Goal: Information Seeking & Learning: Learn about a topic

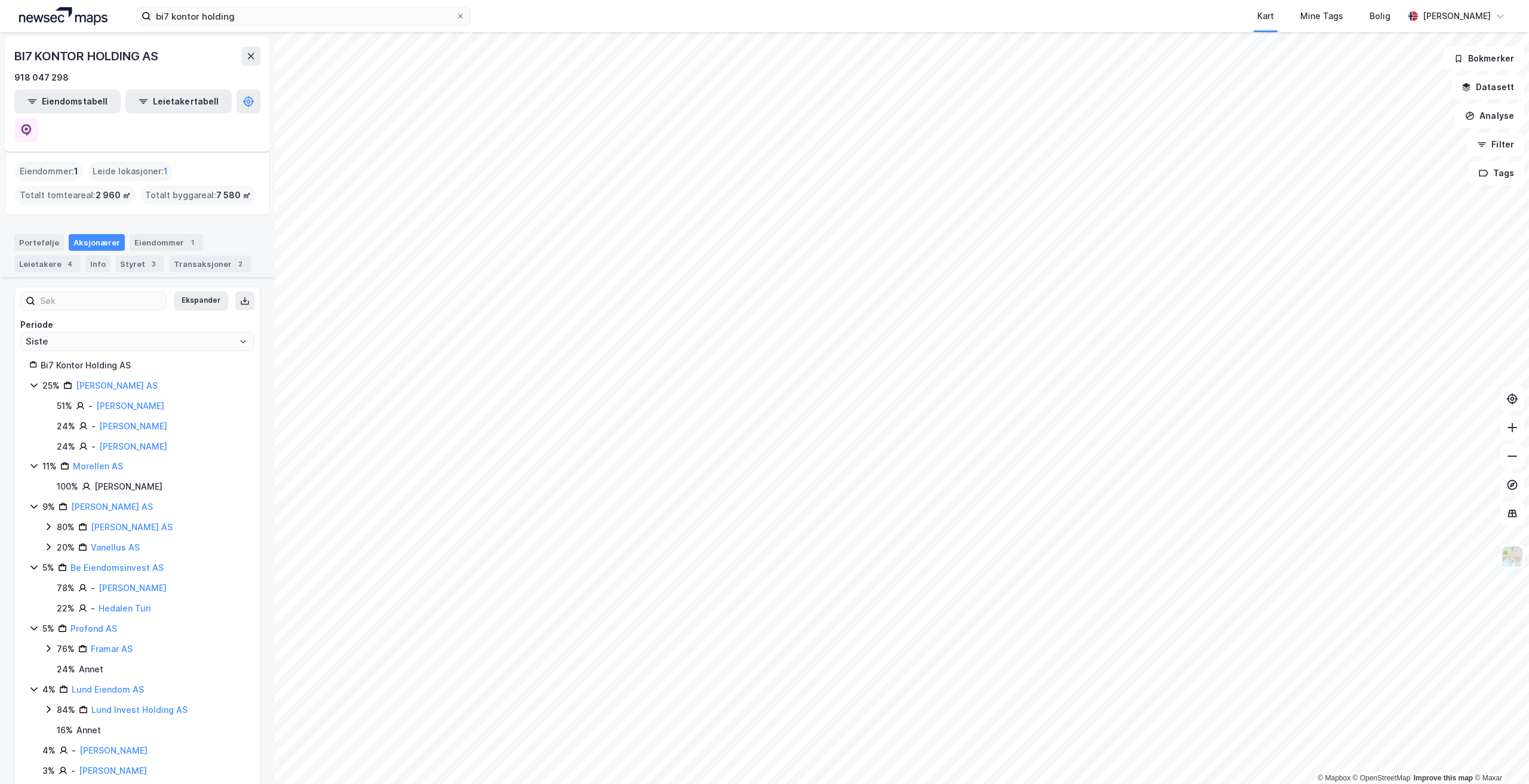
scroll to position [203, 0]
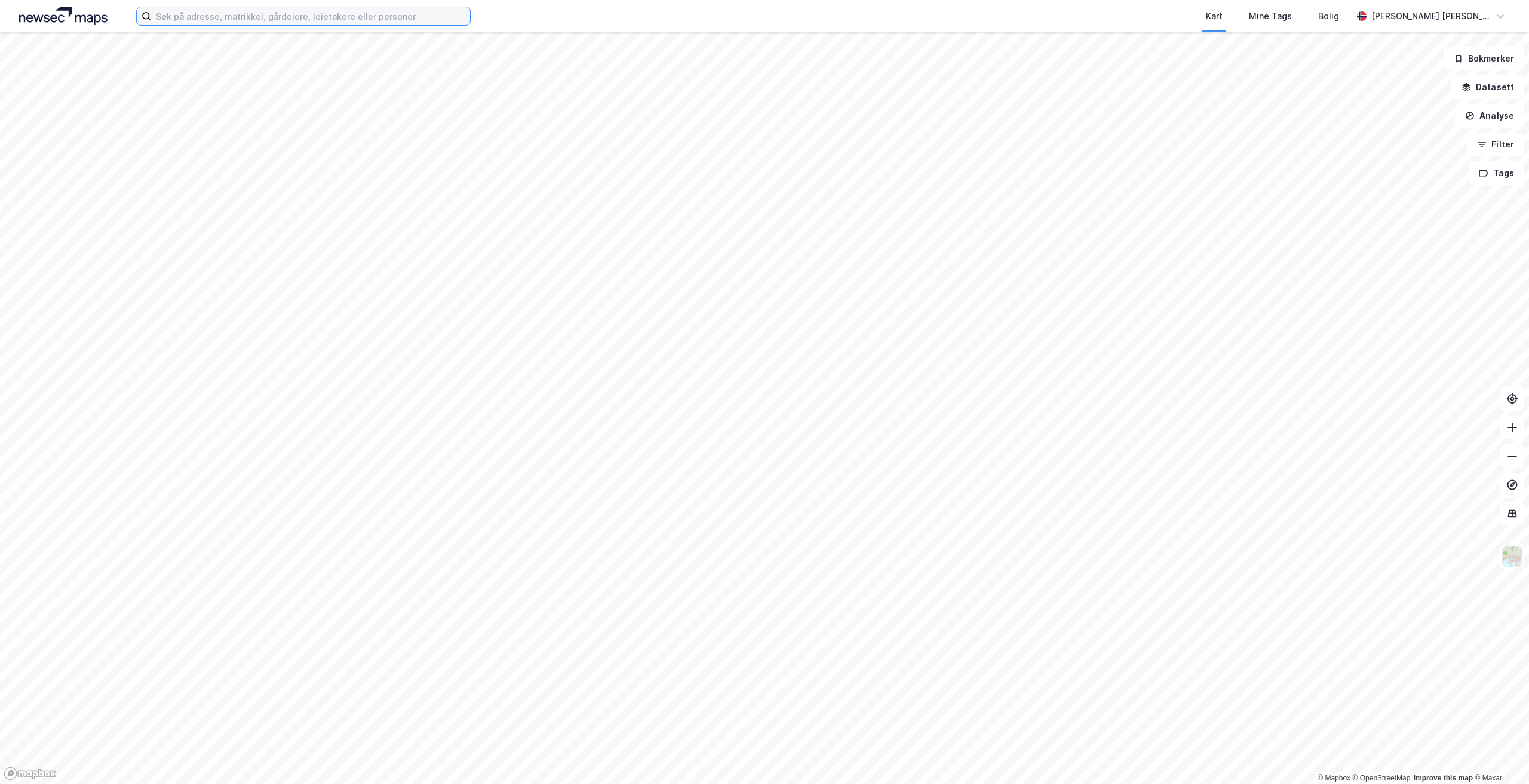
click at [389, 23] on input at bounding box center [310, 16] width 319 height 18
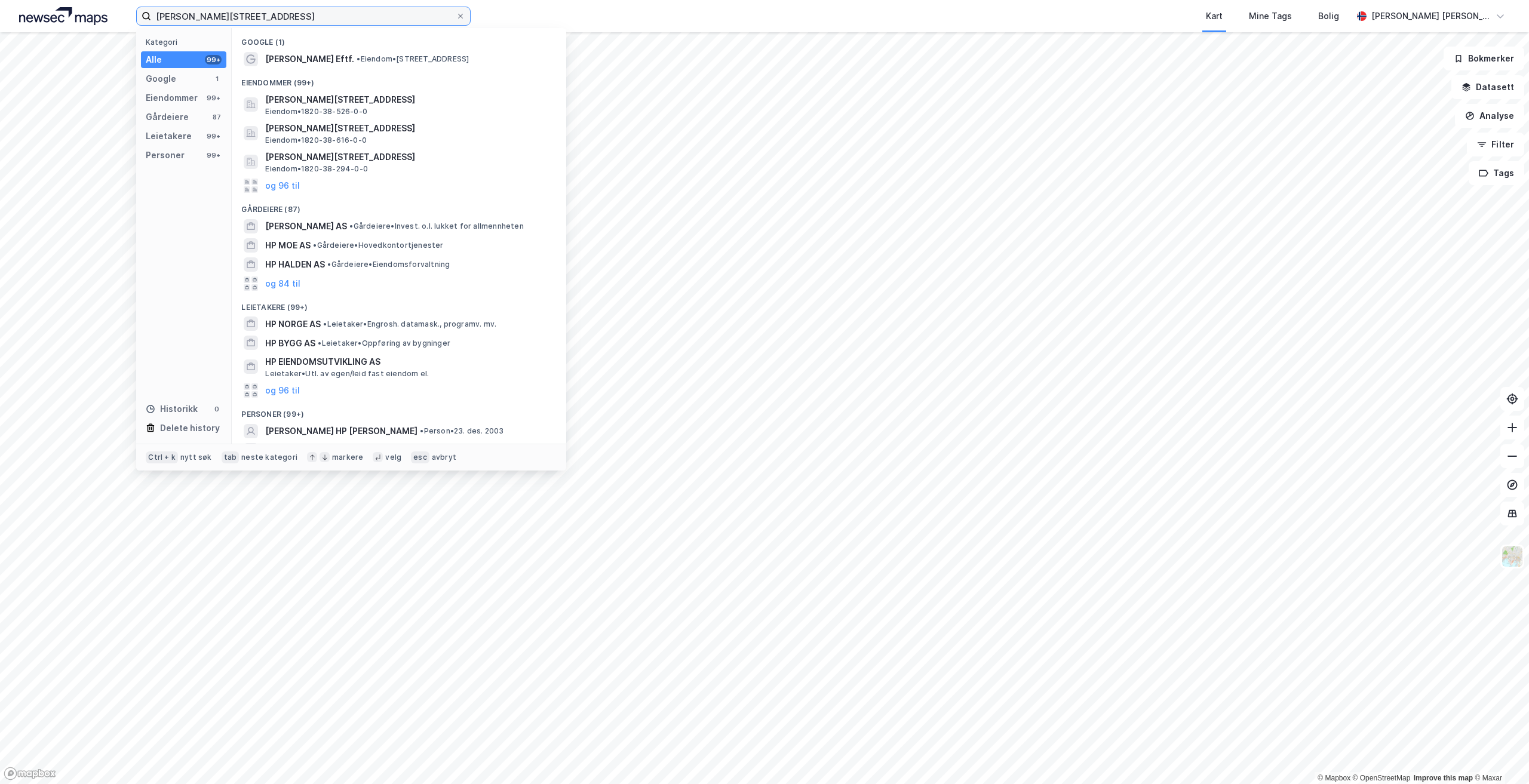
type input "[PERSON_NAME][STREET_ADDRESS]"
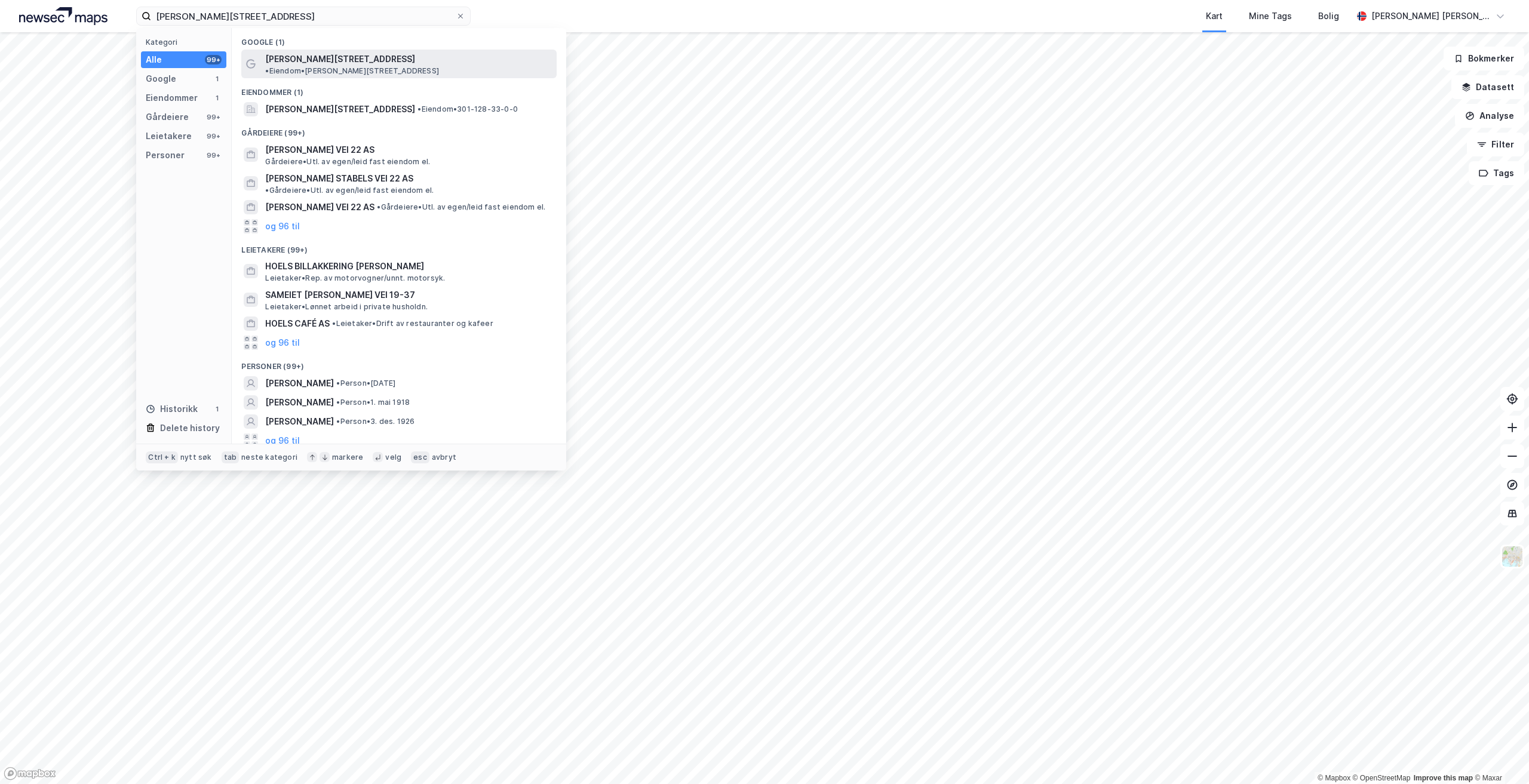
click at [394, 51] on div "[PERSON_NAME][STREET_ADDRESS] • Eiendom • [PERSON_NAME][STREET_ADDRESS]" at bounding box center [399, 64] width 315 height 28
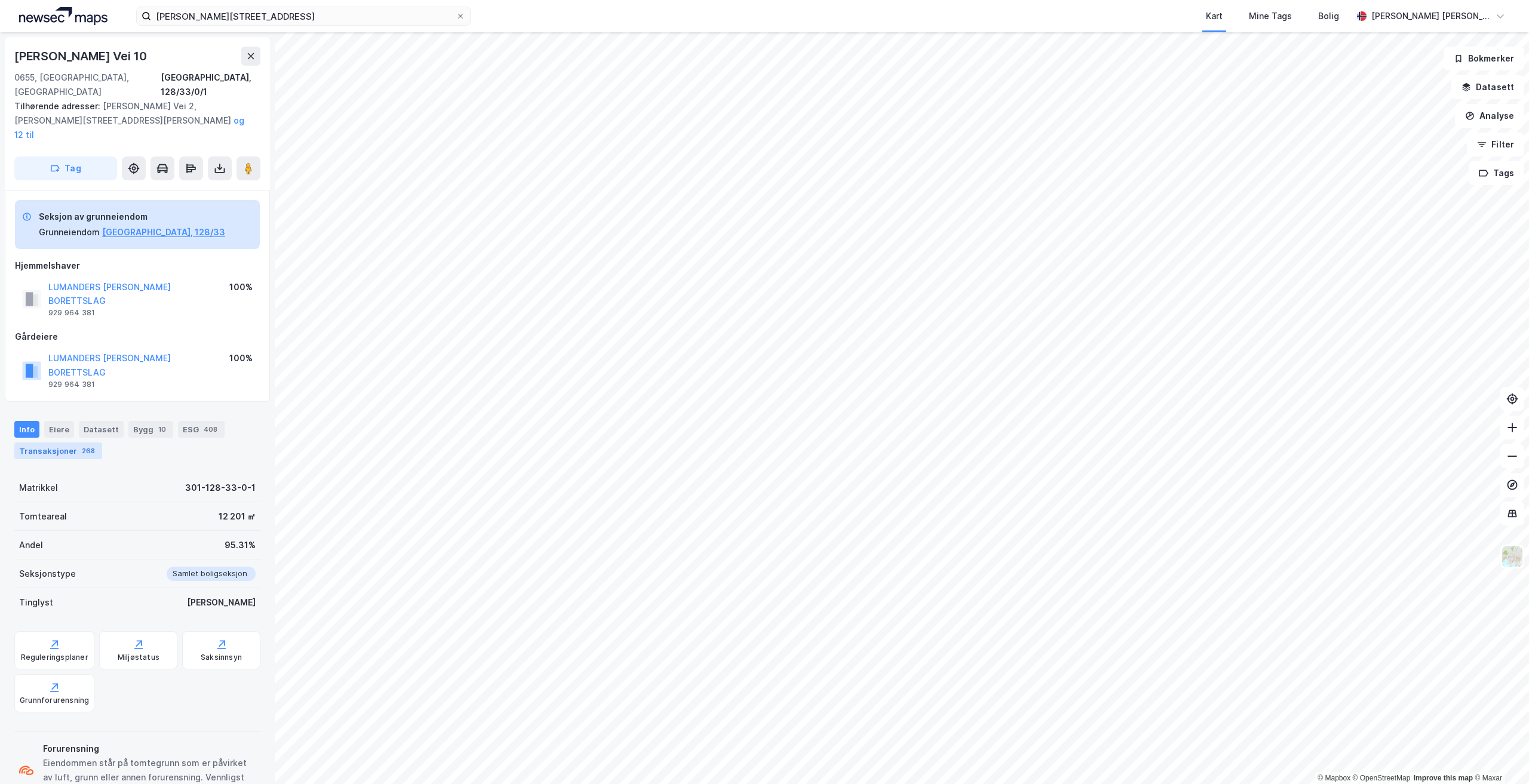
click at [86, 445] on div "268" at bounding box center [88, 450] width 18 height 12
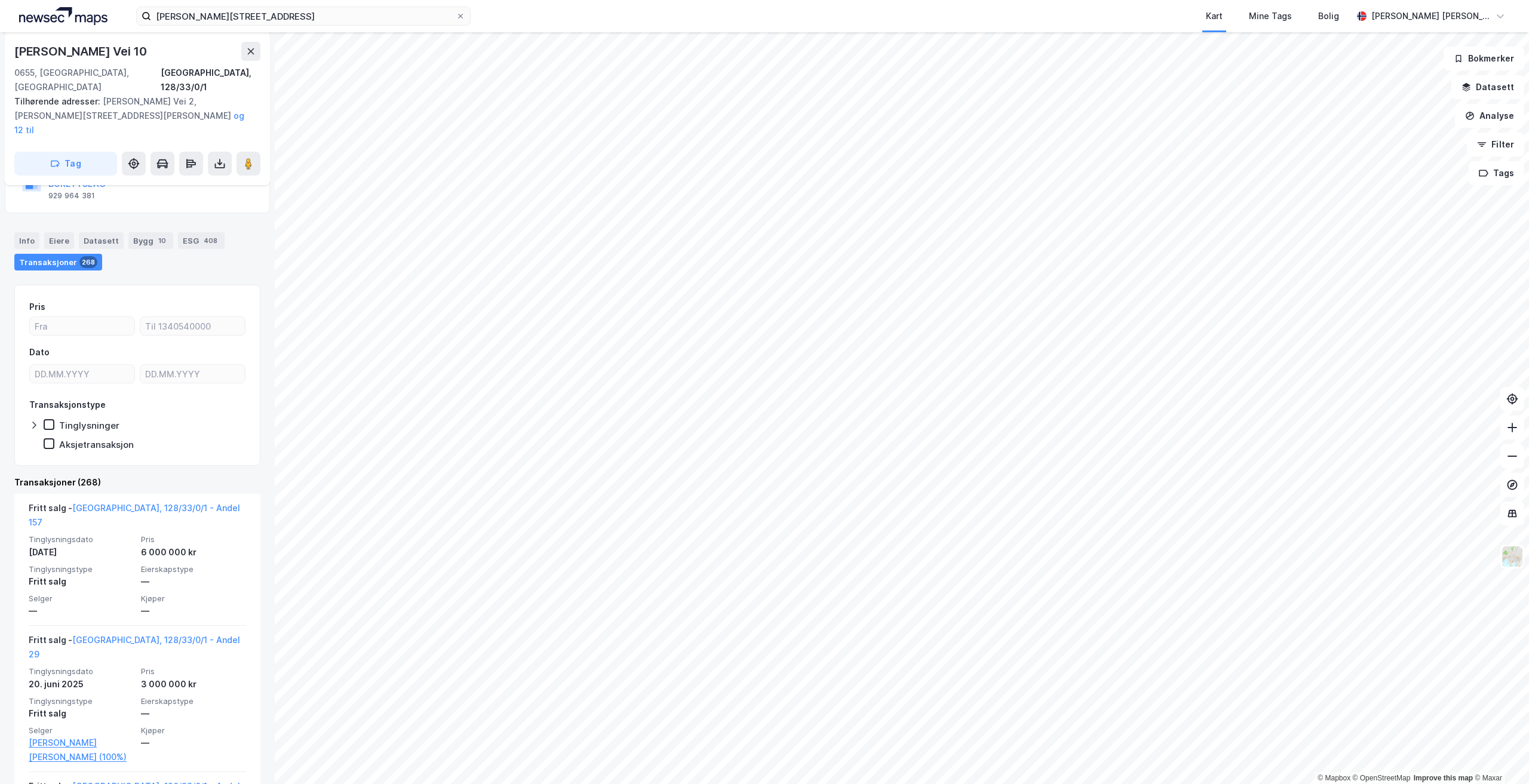
scroll to position [239, 0]
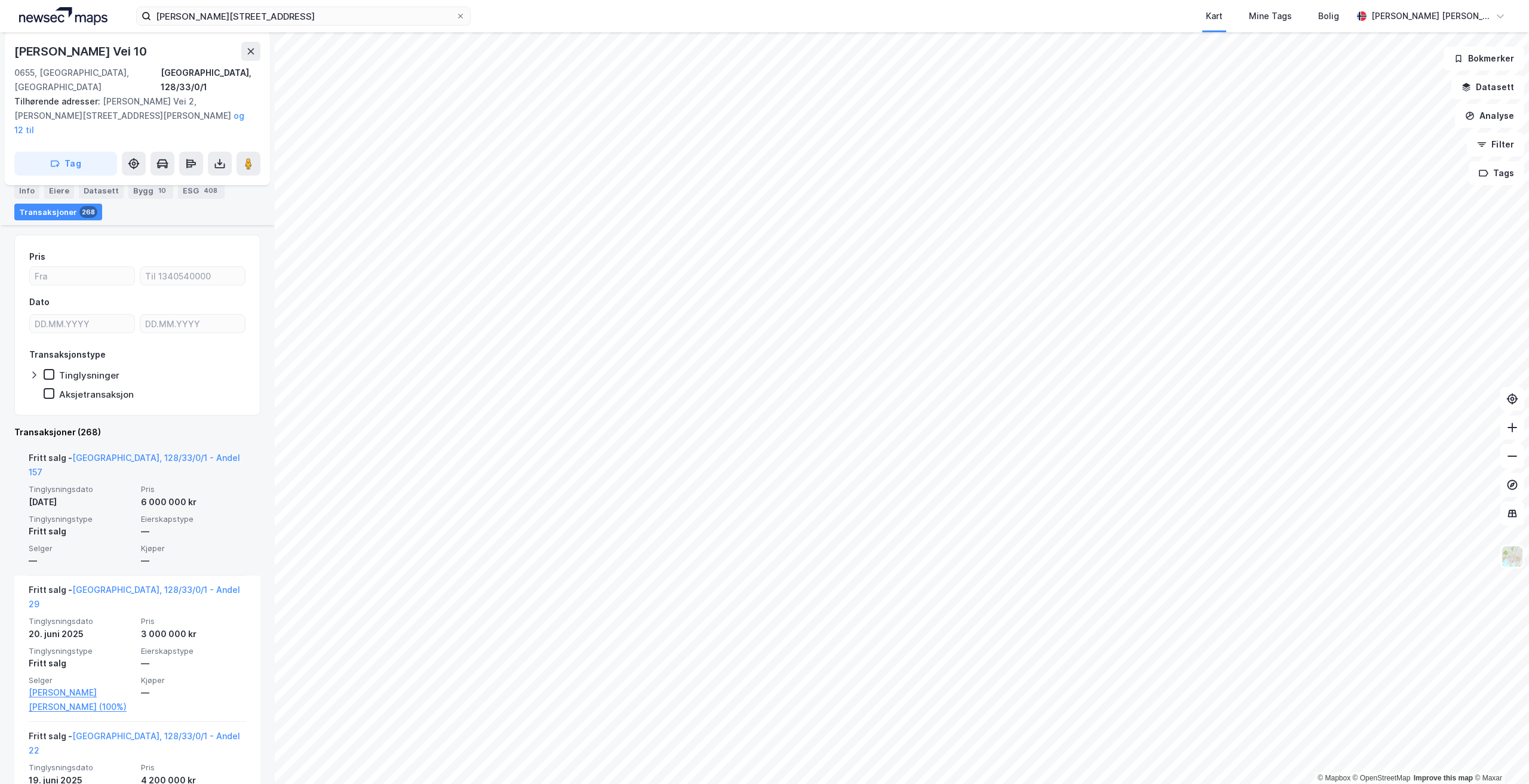
click at [171, 494] on div "6 000 000 kr" at bounding box center [194, 502] width 105 height 14
click at [144, 452] on link "Oslo, 128/33/0/1 - Andel 157" at bounding box center [134, 465] width 211 height 24
click at [169, 452] on link "Oslo, 128/33/0/1 - Andel 157" at bounding box center [134, 465] width 211 height 24
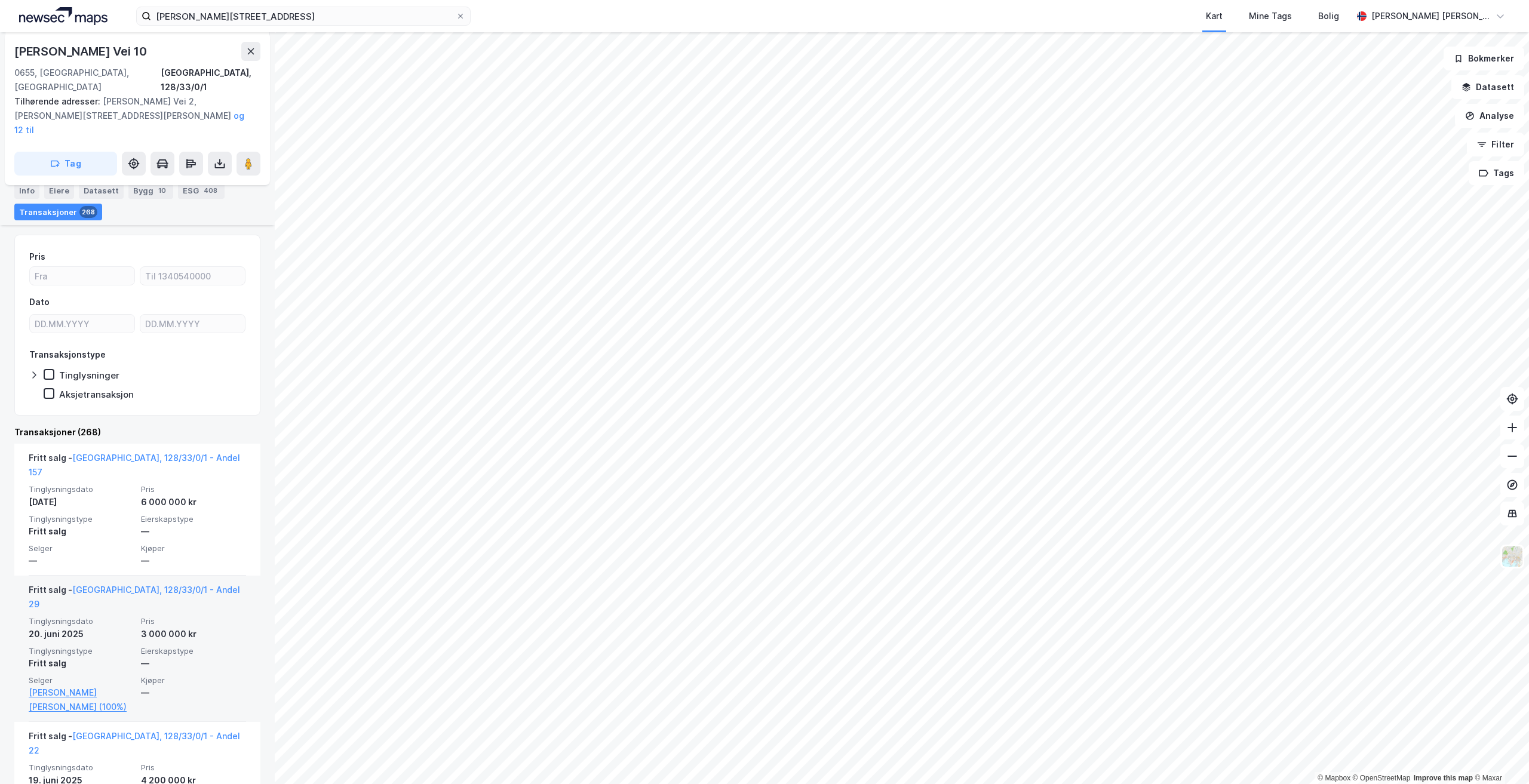
click at [167, 656] on div "—" at bounding box center [194, 663] width 105 height 14
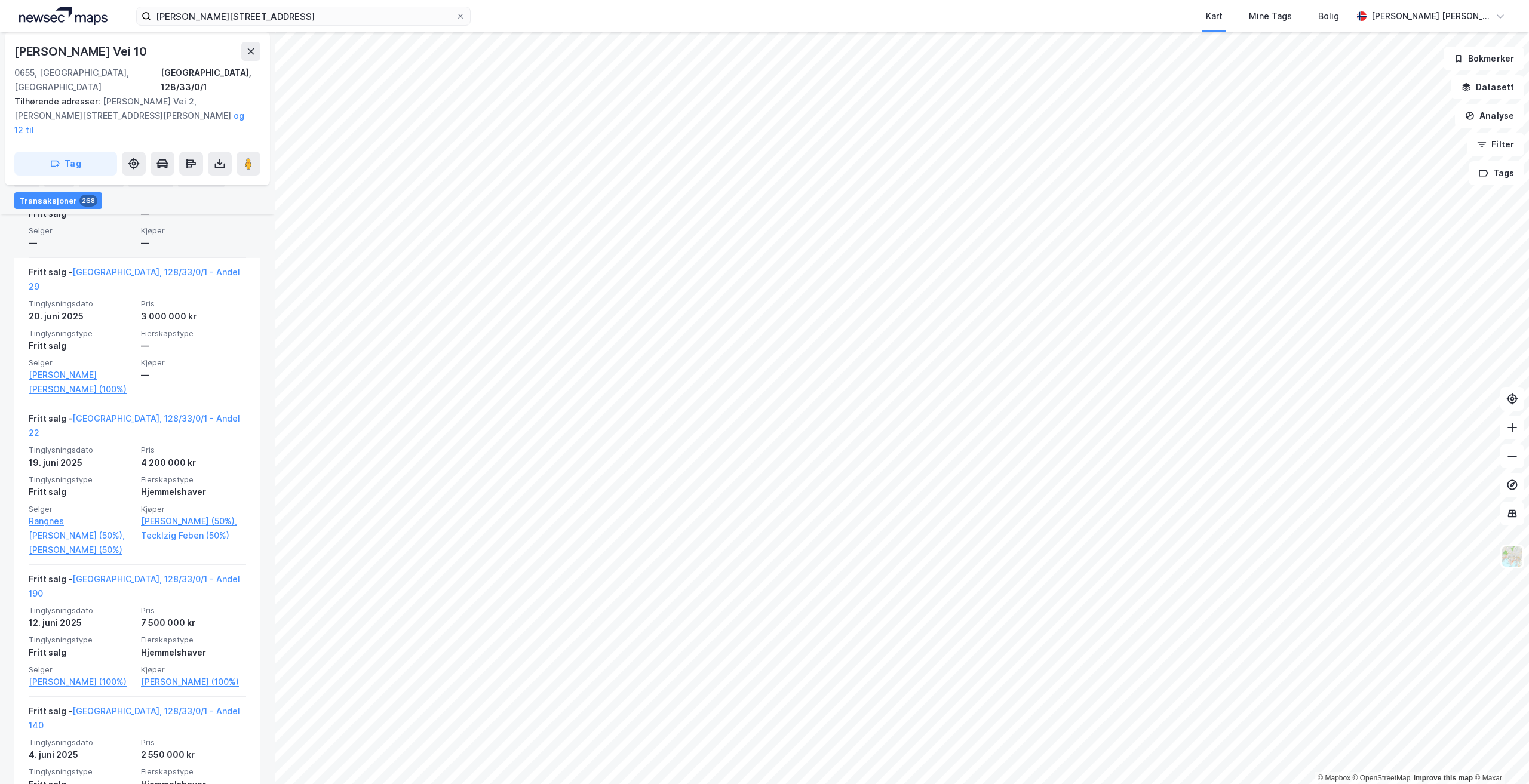
scroll to position [597, 0]
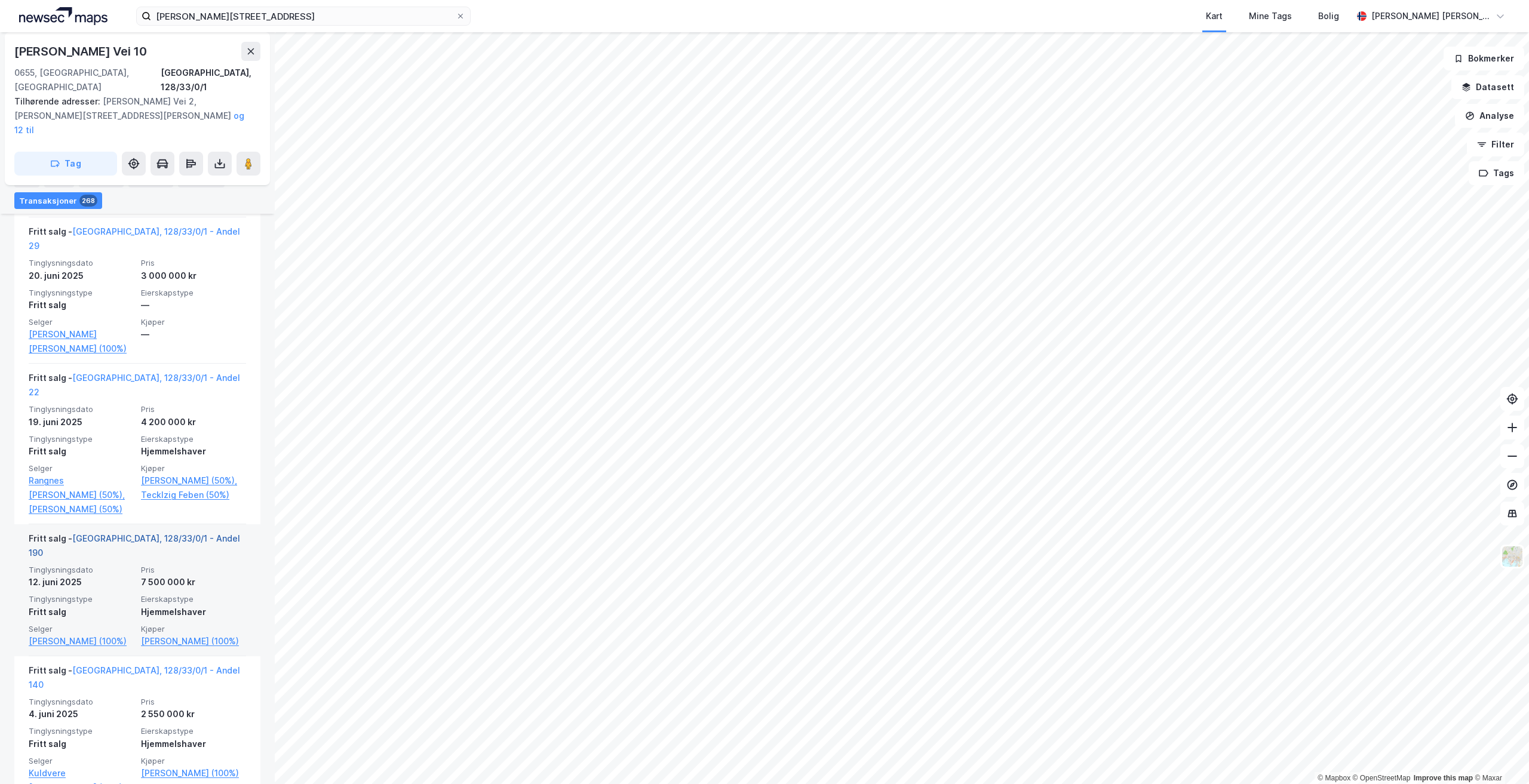
click at [162, 533] on link "Oslo, 128/33/0/1 - Andel 190" at bounding box center [134, 545] width 211 height 24
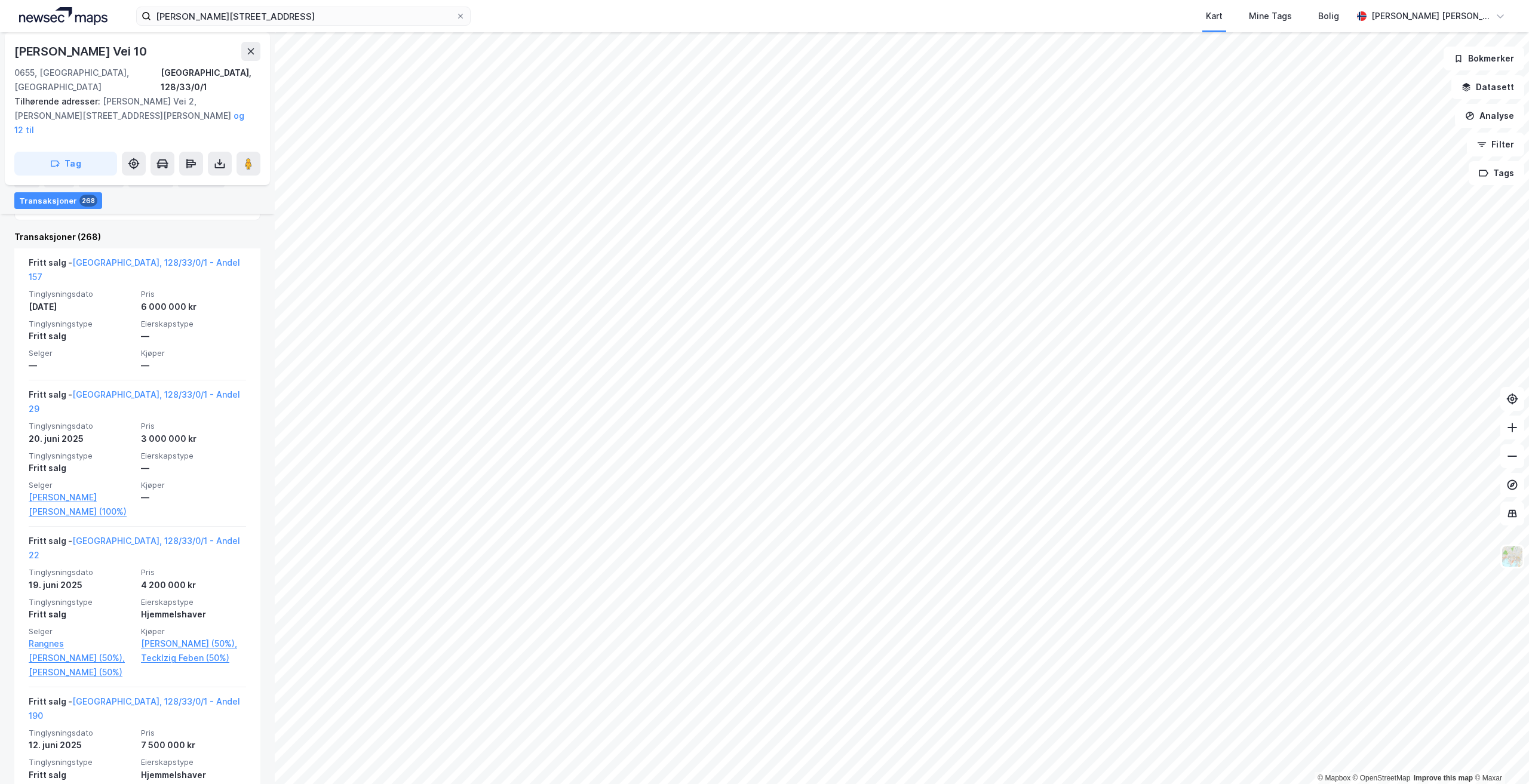
scroll to position [358, 0]
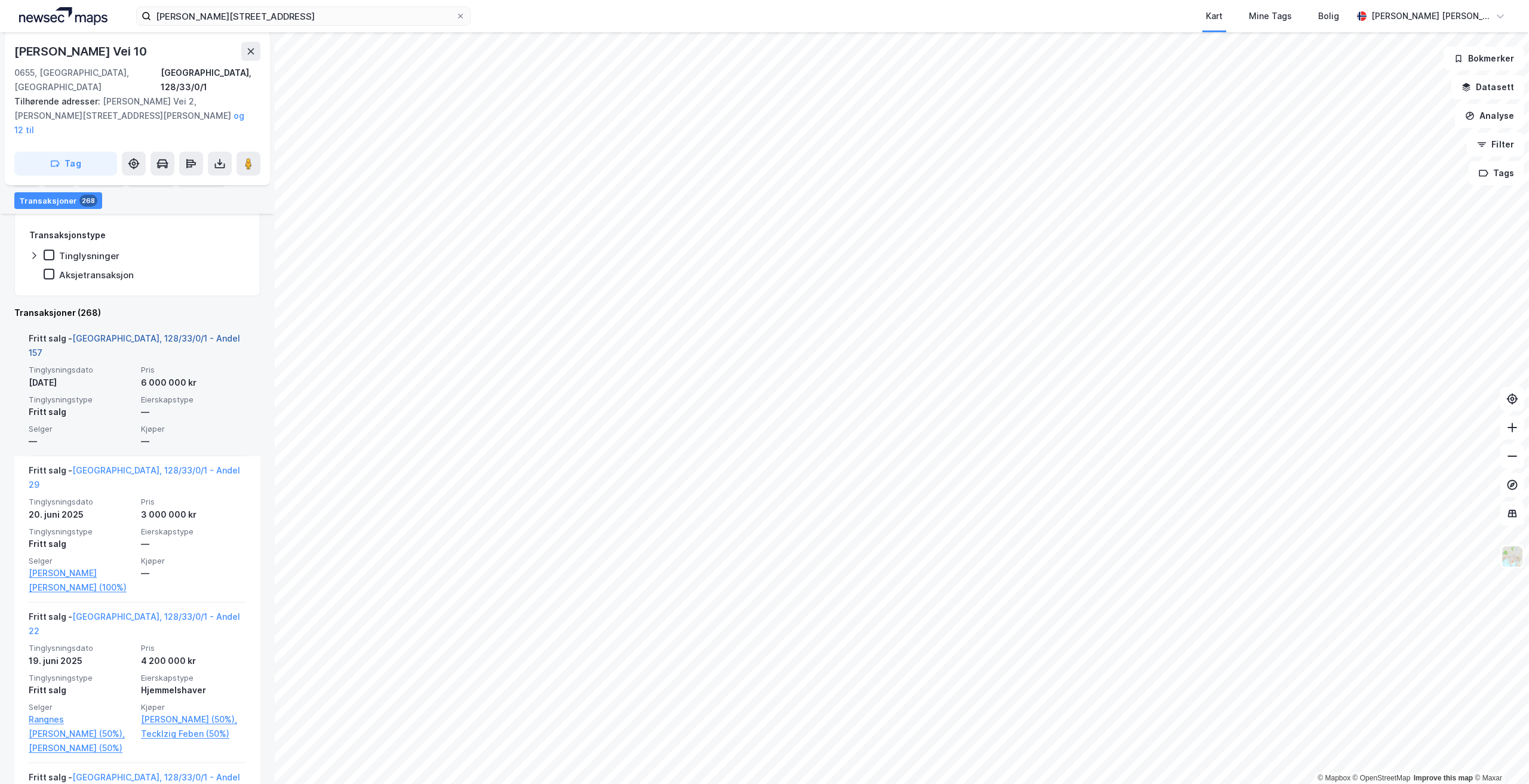
click at [169, 333] on link "Oslo, 128/33/0/1 - Andel 157" at bounding box center [134, 345] width 211 height 24
click at [140, 333] on link "Oslo, 128/33/0/1 - Andel 157" at bounding box center [134, 345] width 211 height 24
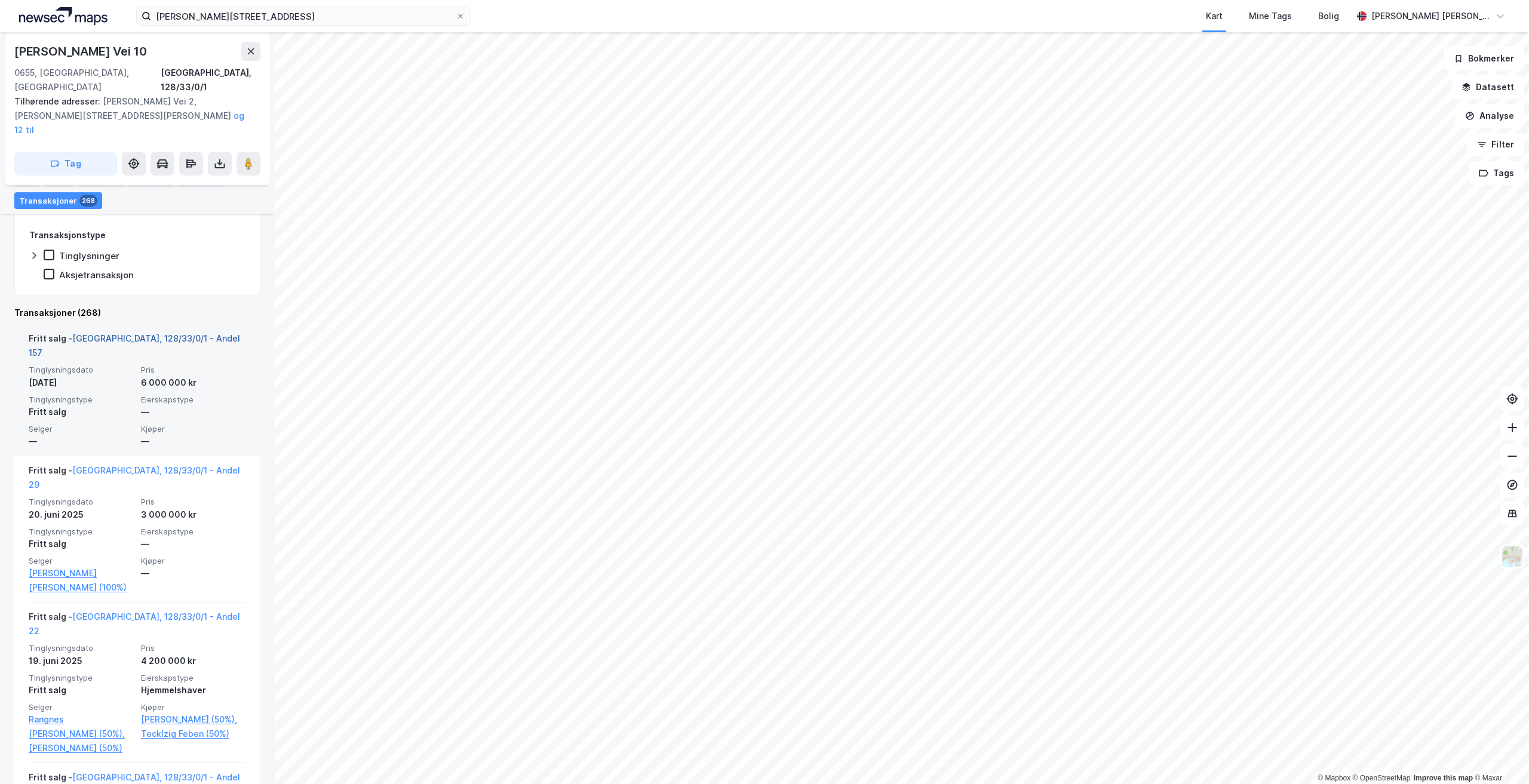
click at [140, 333] on link "Oslo, 128/33/0/1 - Andel 157" at bounding box center [134, 345] width 211 height 24
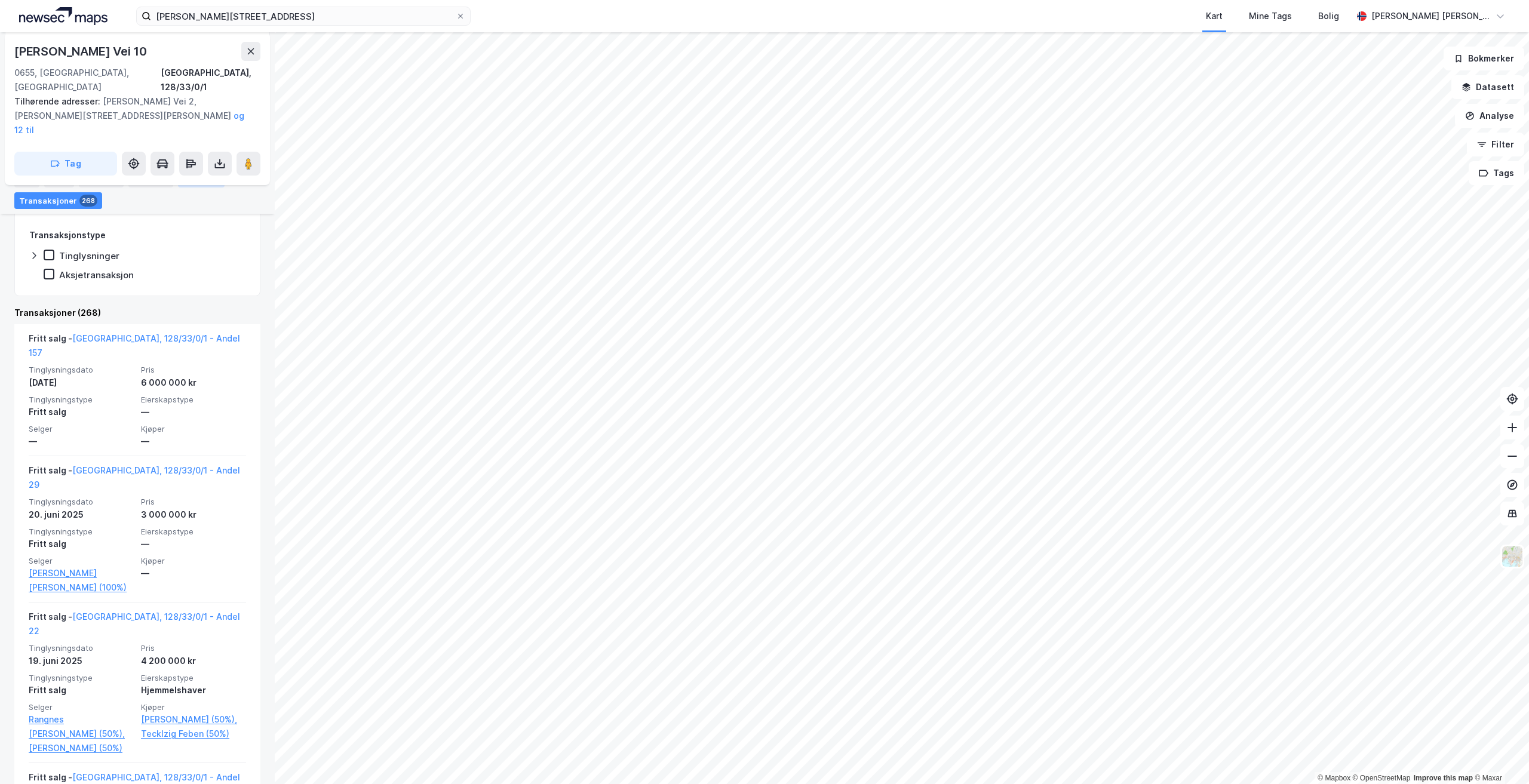
click at [191, 181] on div "ESG 408" at bounding box center [201, 179] width 46 height 16
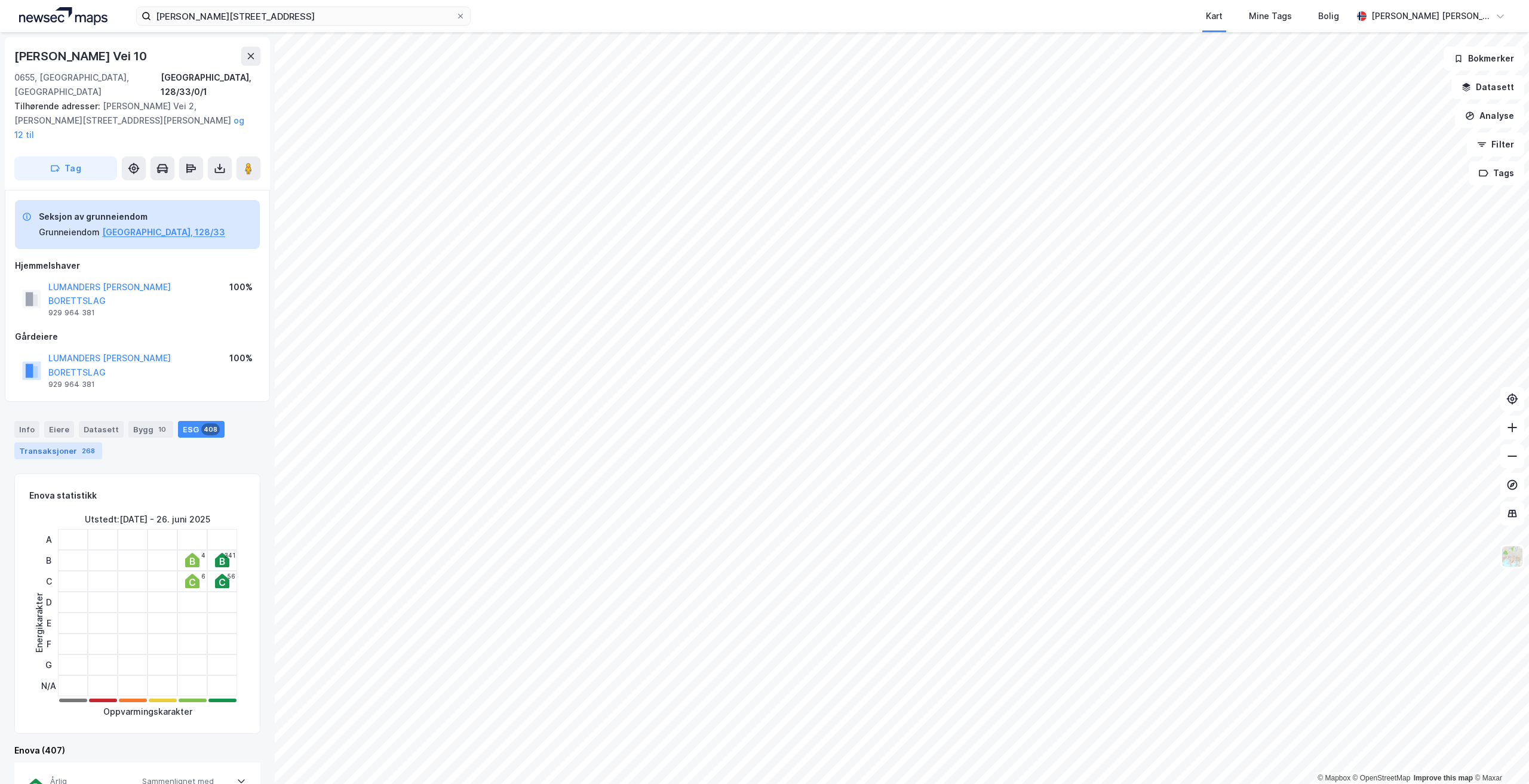
click at [65, 443] on div "Transaksjoner 268" at bounding box center [58, 450] width 88 height 16
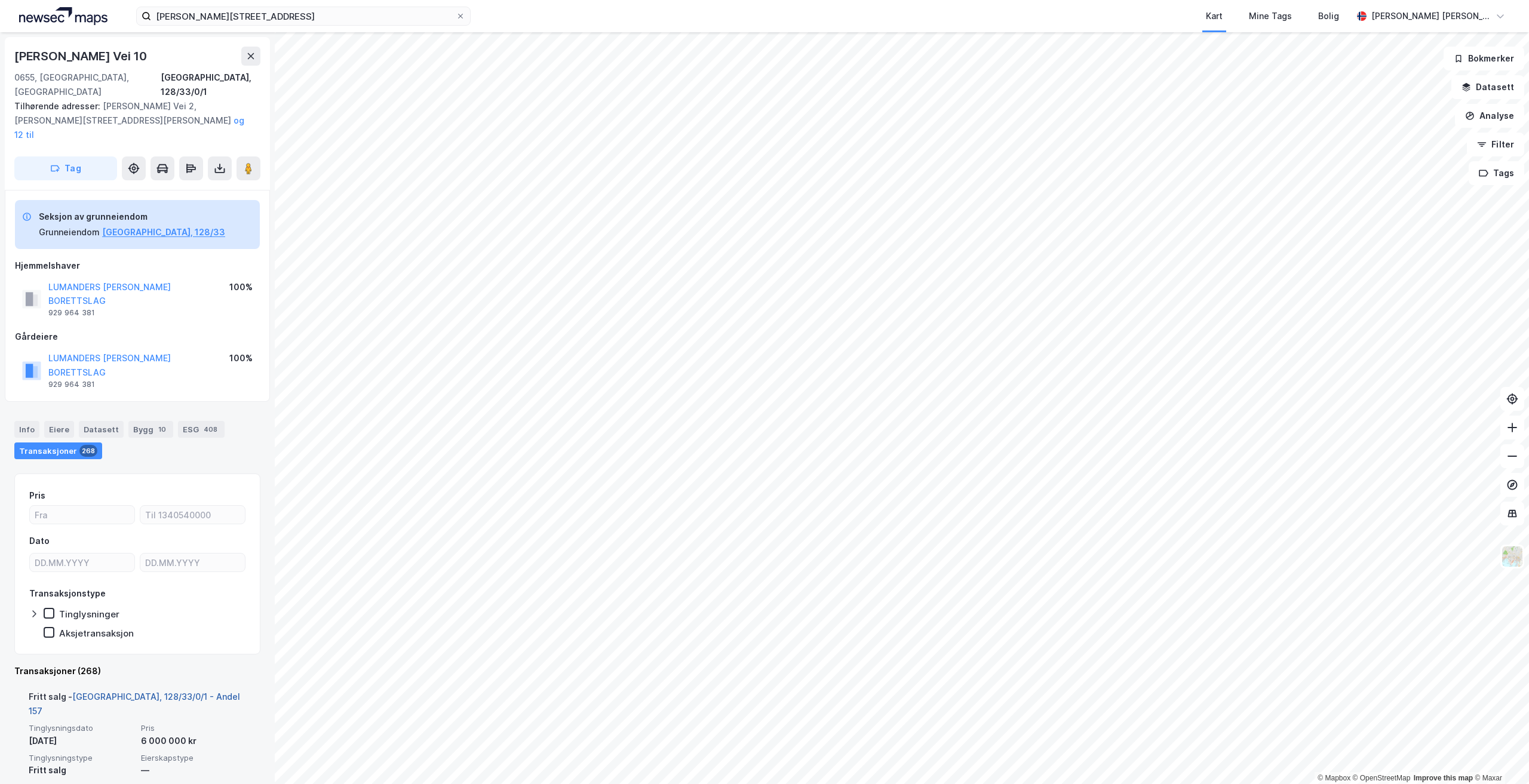
click at [166, 691] on link "Oslo, 128/33/0/1 - Andel 157" at bounding box center [134, 703] width 211 height 24
click at [162, 689] on div "Fritt salg - Oslo, 128/33/0/1 - Andel 157" at bounding box center [137, 706] width 217 height 33
